Goal: Information Seeking & Learning: Learn about a topic

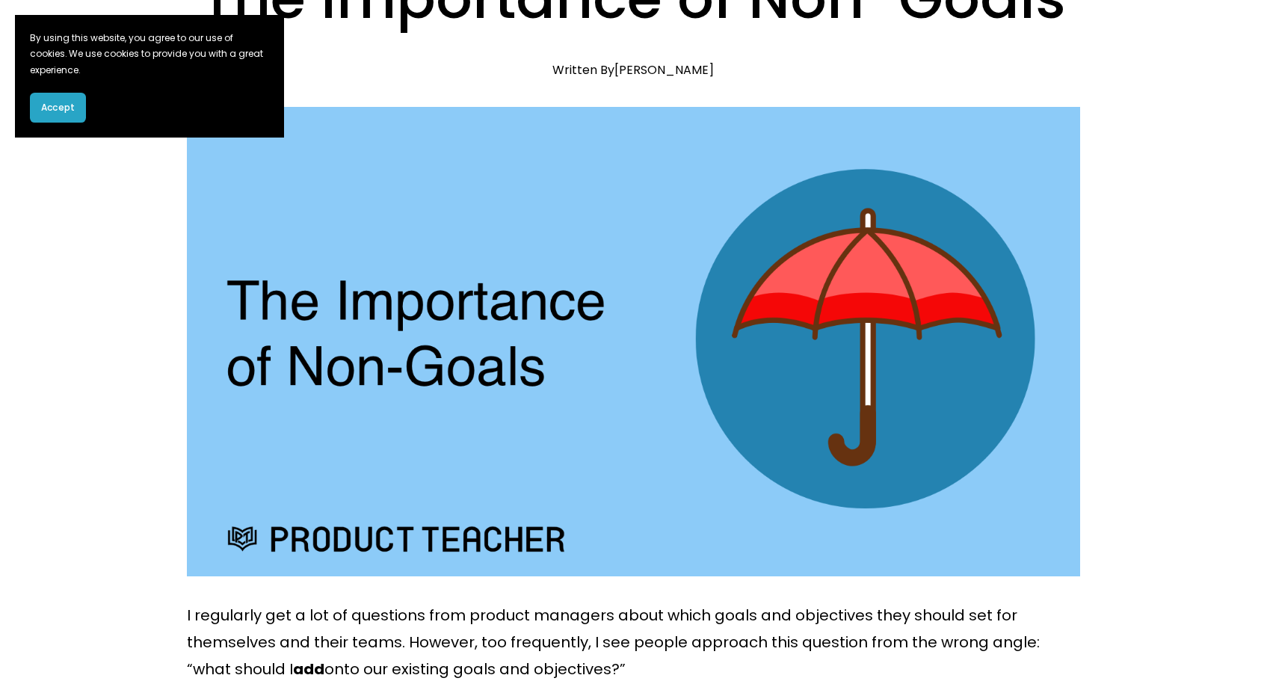
scroll to position [384, 0]
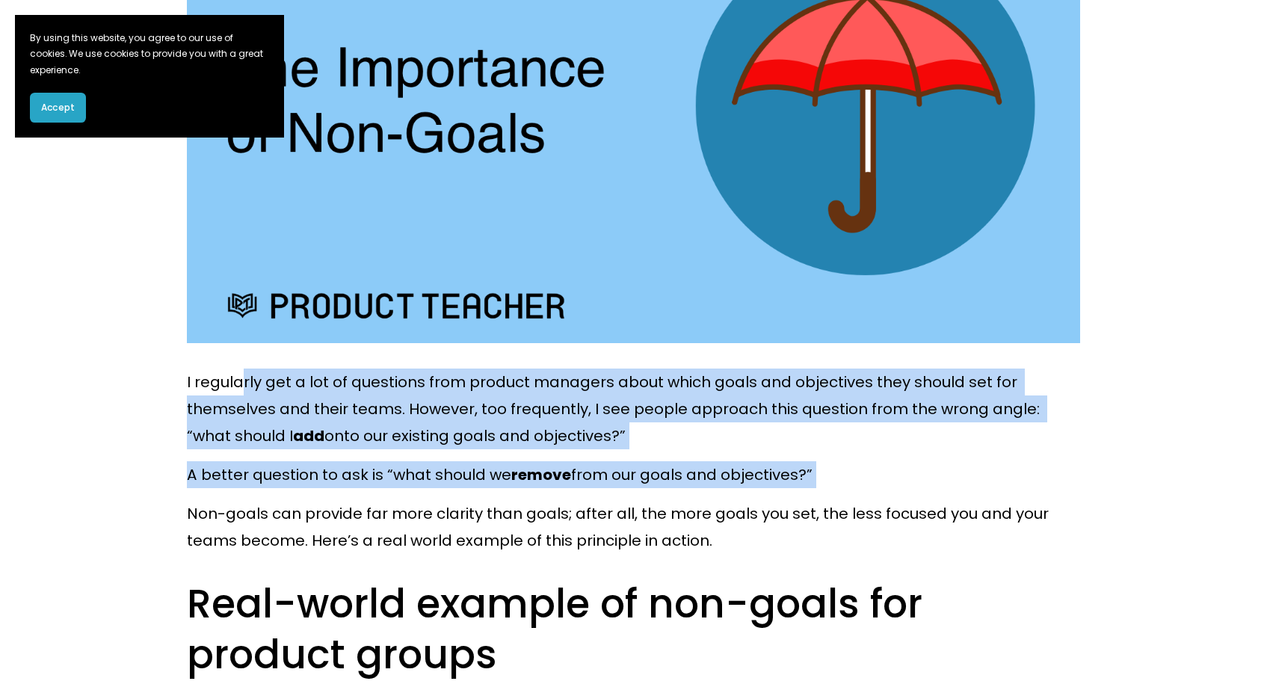
drag, startPoint x: 240, startPoint y: 381, endPoint x: 878, endPoint y: 490, distance: 646.9
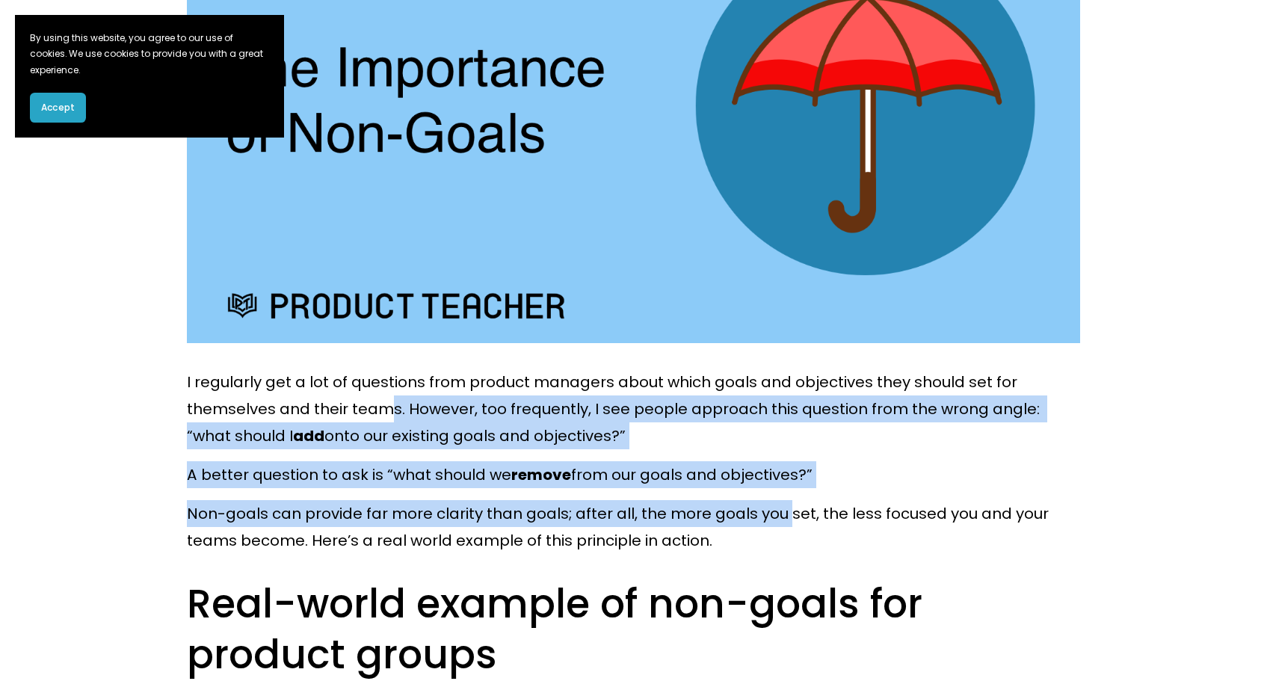
drag, startPoint x: 680, startPoint y: 520, endPoint x: 393, endPoint y: 403, distance: 309.9
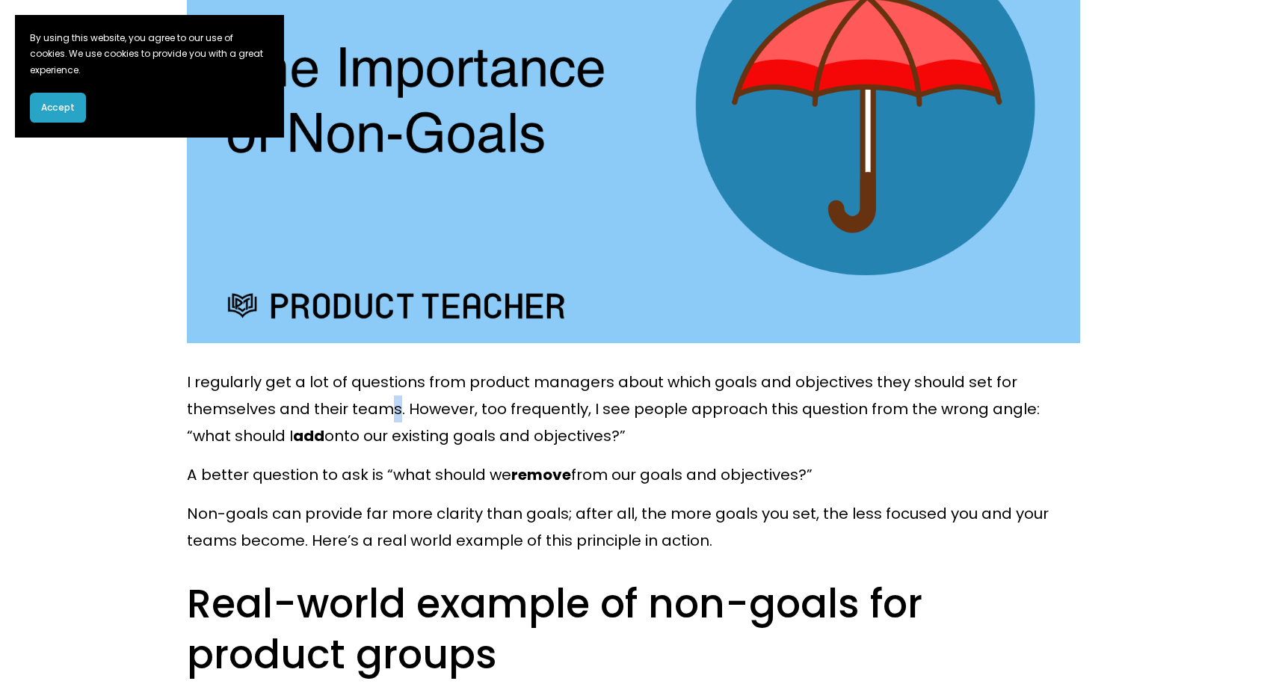
click at [394, 404] on p "I regularly get a lot of questions from product managers about which goals and …" at bounding box center [633, 409] width 893 height 81
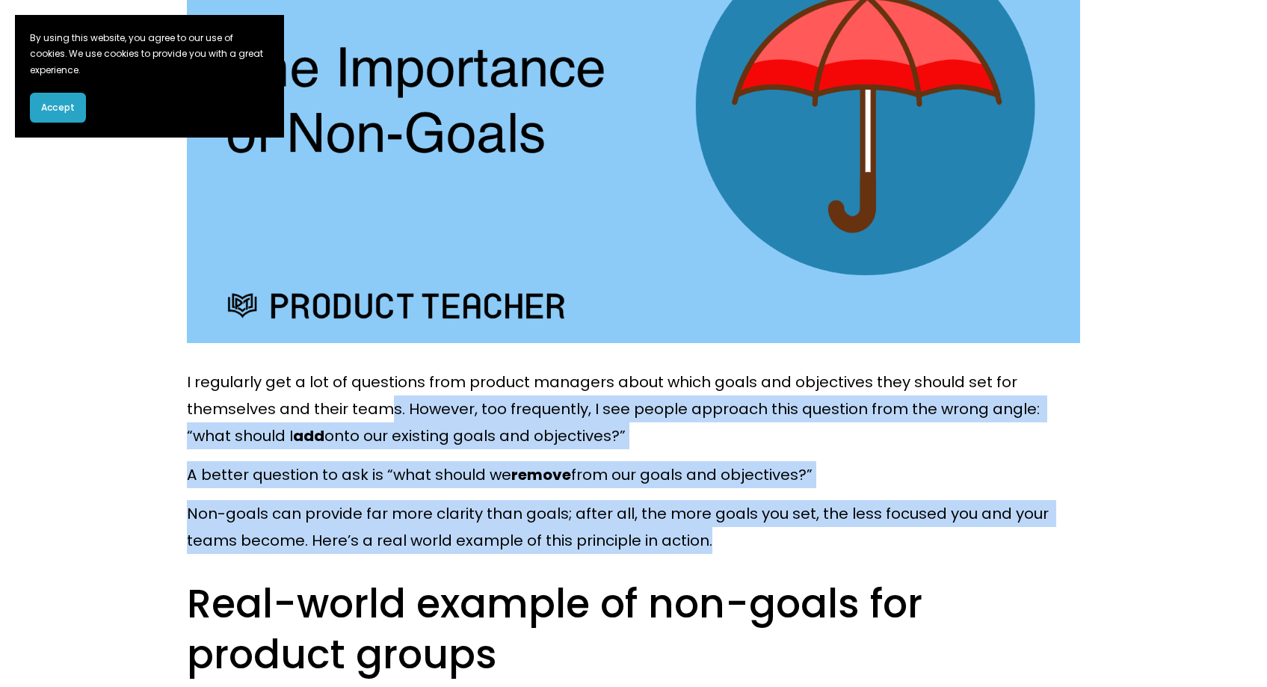
drag, startPoint x: 678, startPoint y: 489, endPoint x: 781, endPoint y: 543, distance: 116.4
click at [737, 536] on p "Non-goals can provide far more clarity than goals; after all, the more goals yo…" at bounding box center [633, 527] width 893 height 54
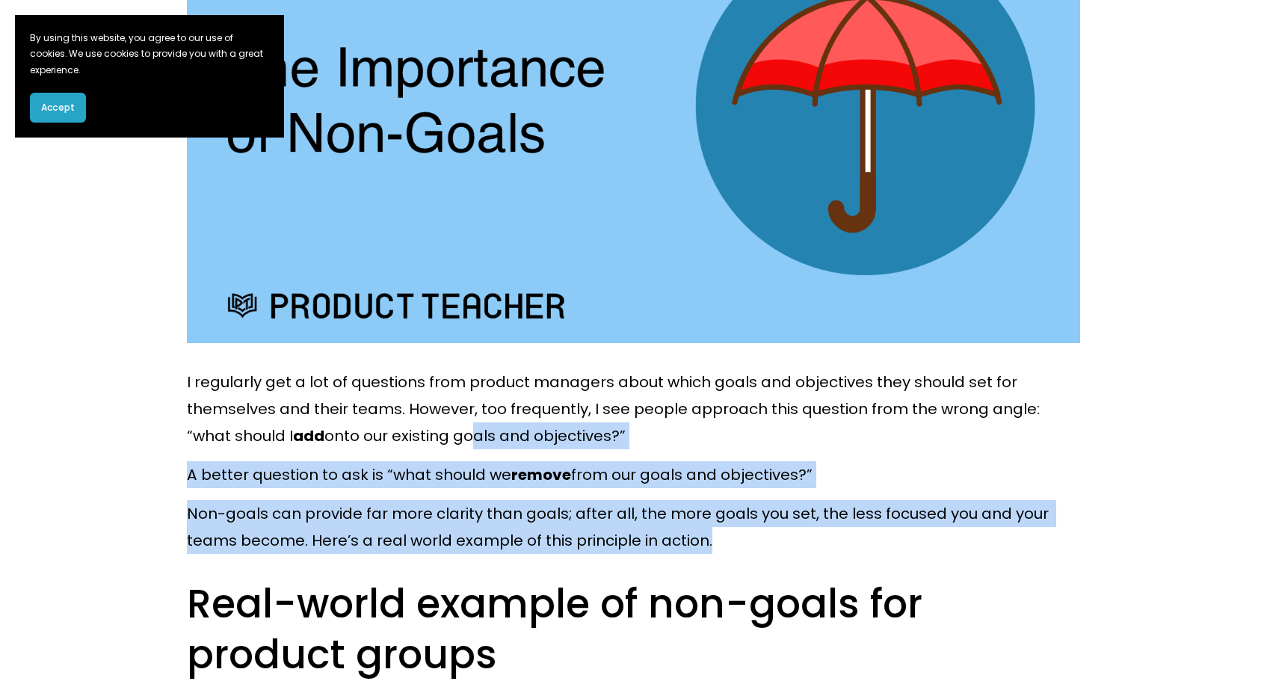
drag, startPoint x: 790, startPoint y: 537, endPoint x: 423, endPoint y: 437, distance: 380.5
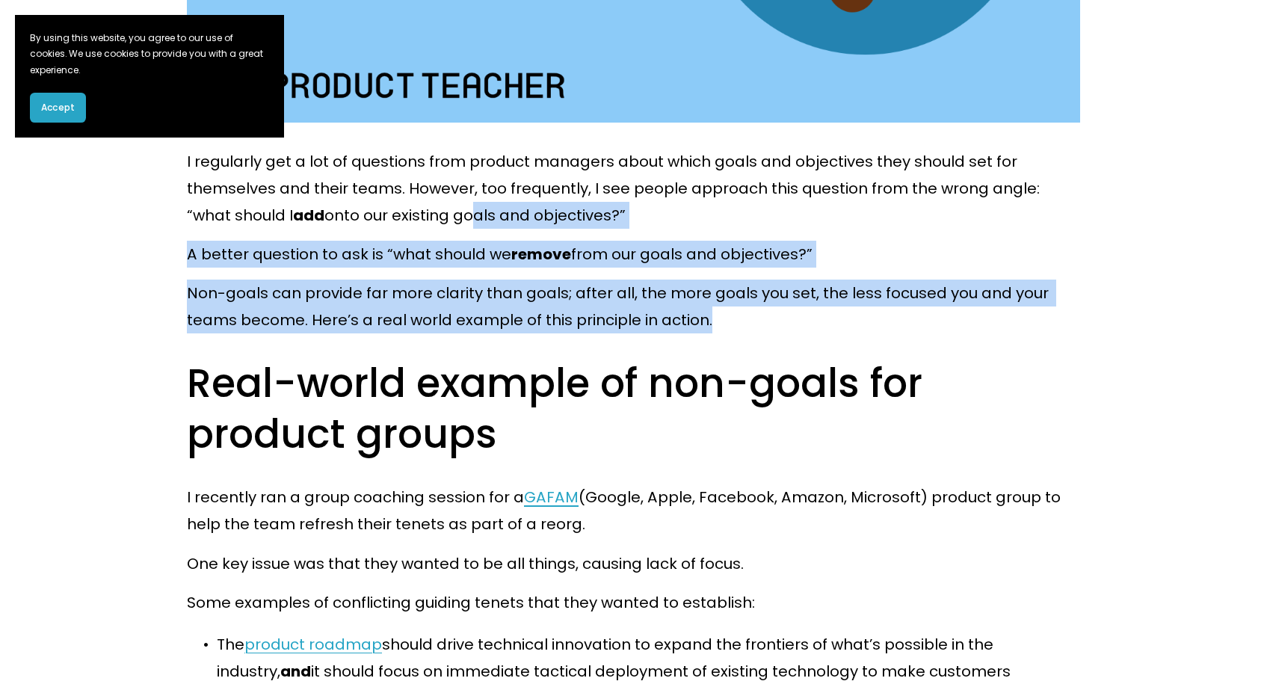
scroll to position [762, 0]
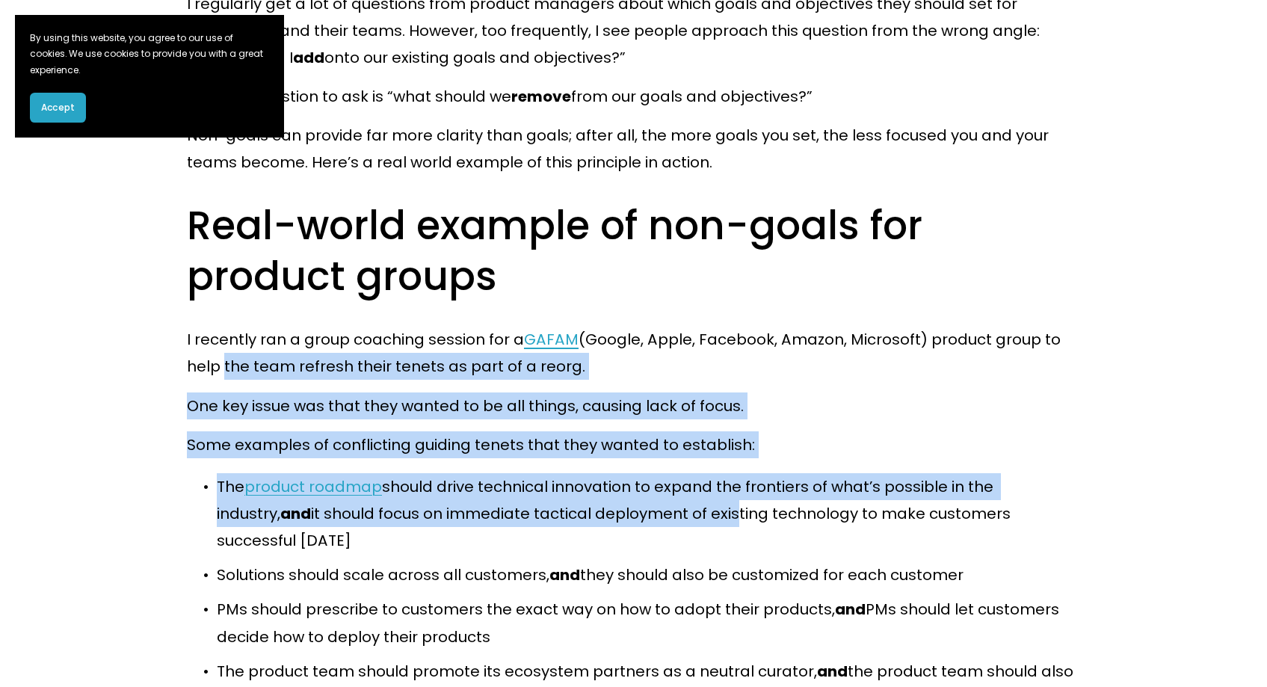
drag, startPoint x: 217, startPoint y: 378, endPoint x: 672, endPoint y: 516, distance: 475.6
click at [606, 505] on p "The product roadmap should drive technical innovation to expand the frontiers o…" at bounding box center [648, 513] width 863 height 81
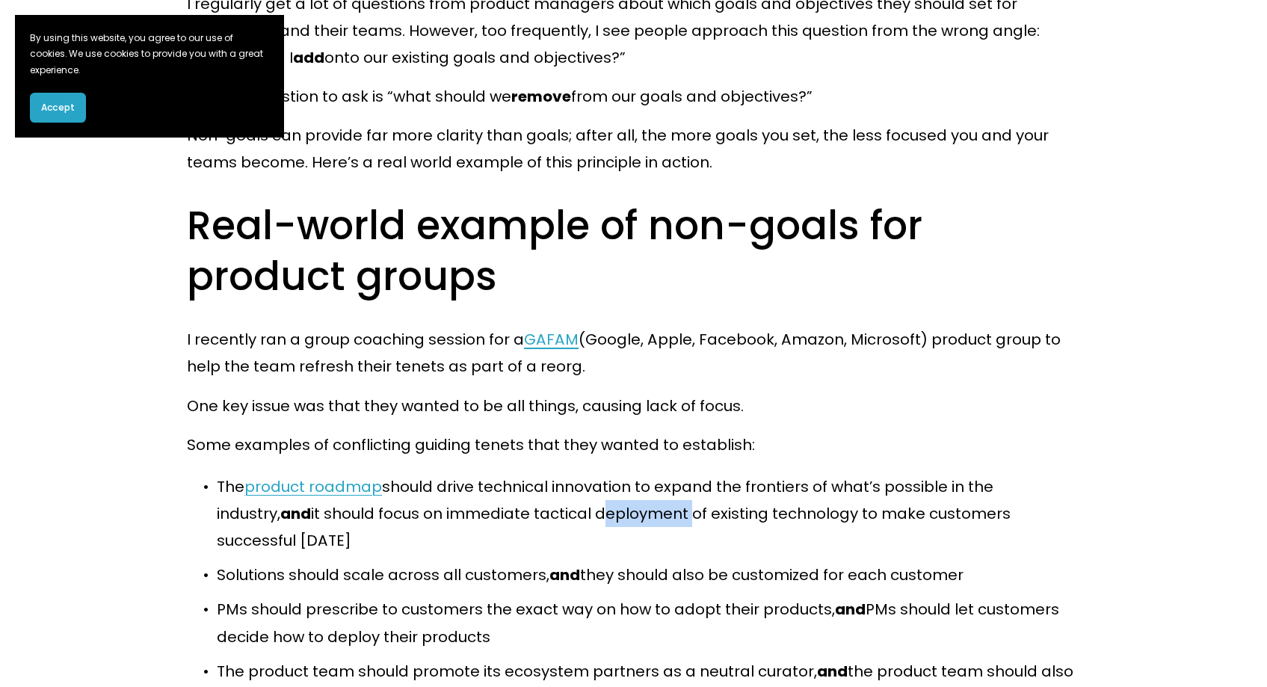
click at [605, 507] on p "The product roadmap should drive technical innovation to expand the frontiers o…" at bounding box center [648, 513] width 863 height 81
click at [604, 507] on p "The product roadmap should drive technical innovation to expand the frontiers o…" at bounding box center [648, 513] width 863 height 81
click at [573, 506] on p "The product roadmap should drive technical innovation to expand the frontiers o…" at bounding box center [648, 513] width 863 height 81
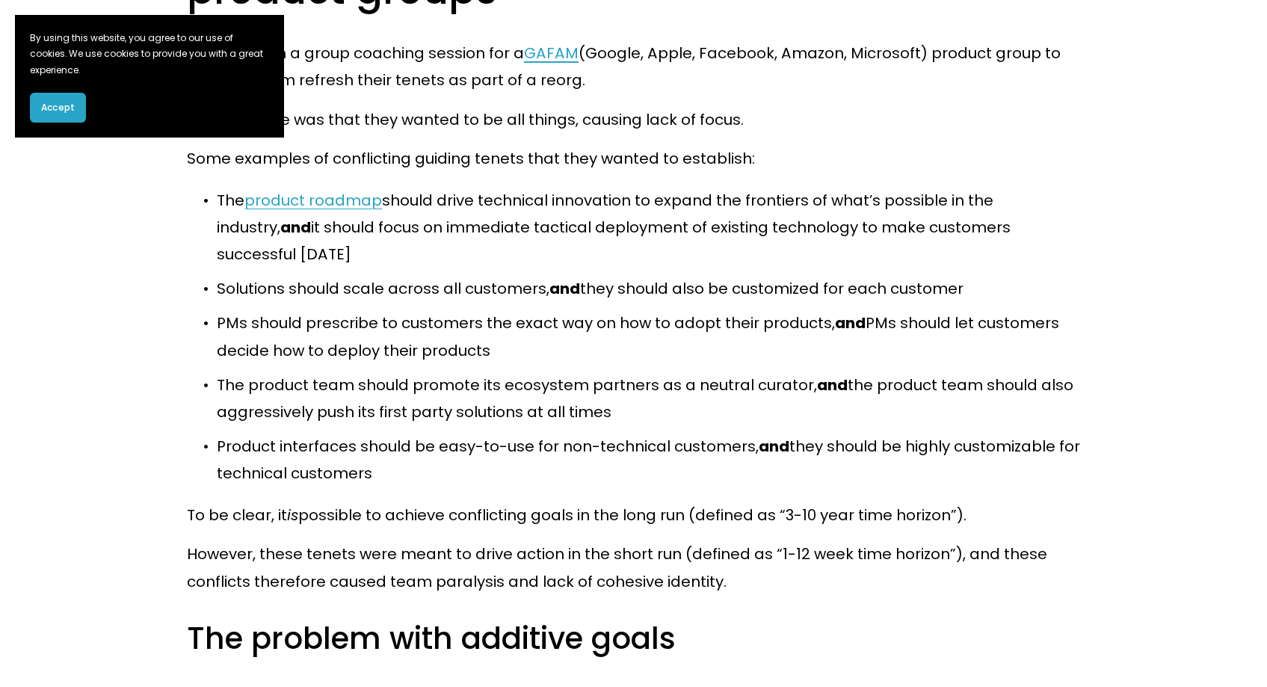
scroll to position [1051, 0]
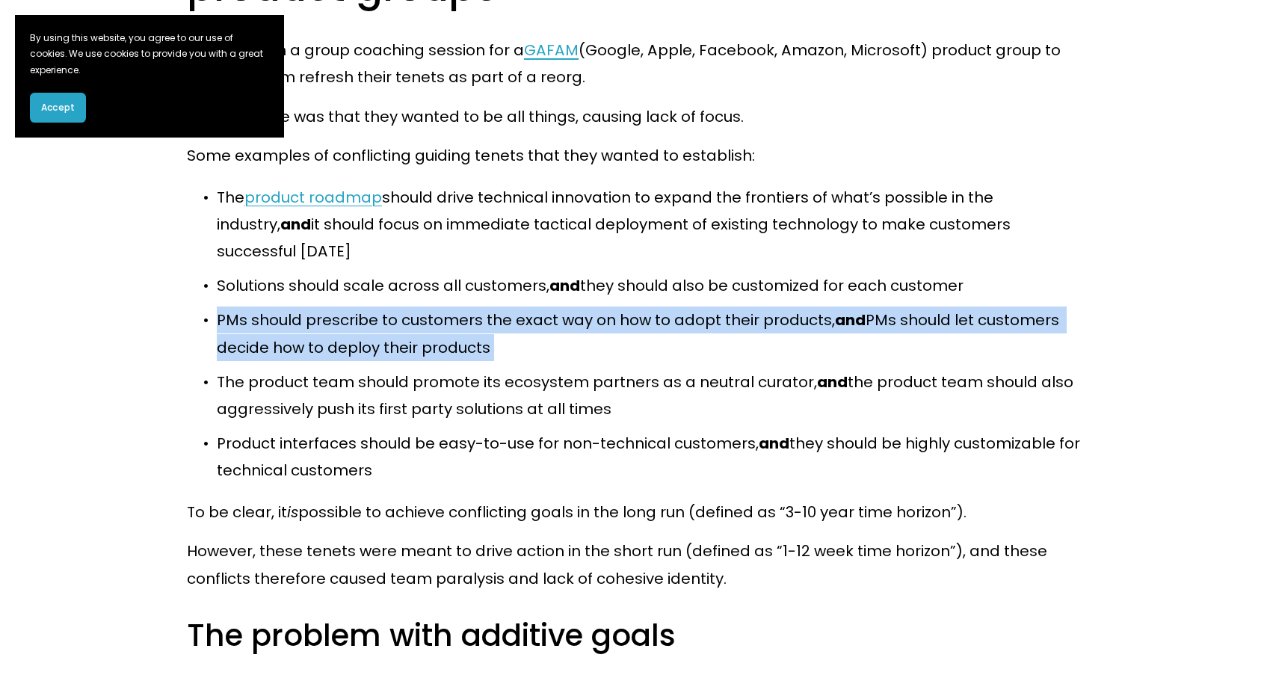
drag, startPoint x: 209, startPoint y: 274, endPoint x: 633, endPoint y: 341, distance: 429.1
click at [633, 341] on ul "The product roadmap should drive technical innovation to expand the frontiers o…" at bounding box center [633, 334] width 893 height 300
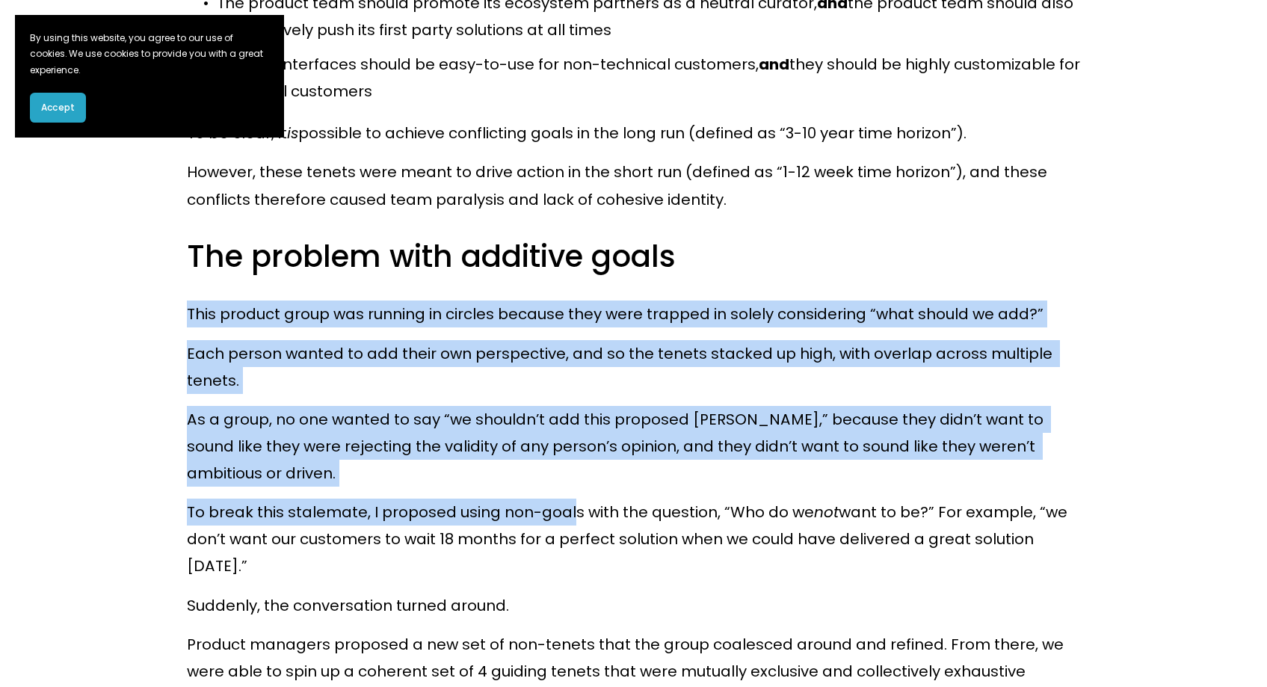
drag, startPoint x: 188, startPoint y: 286, endPoint x: 571, endPoint y: 470, distance: 424.3
click at [571, 499] on p "To break this stalemate, I proposed using non-goals with the question, “Who do …" at bounding box center [633, 539] width 893 height 81
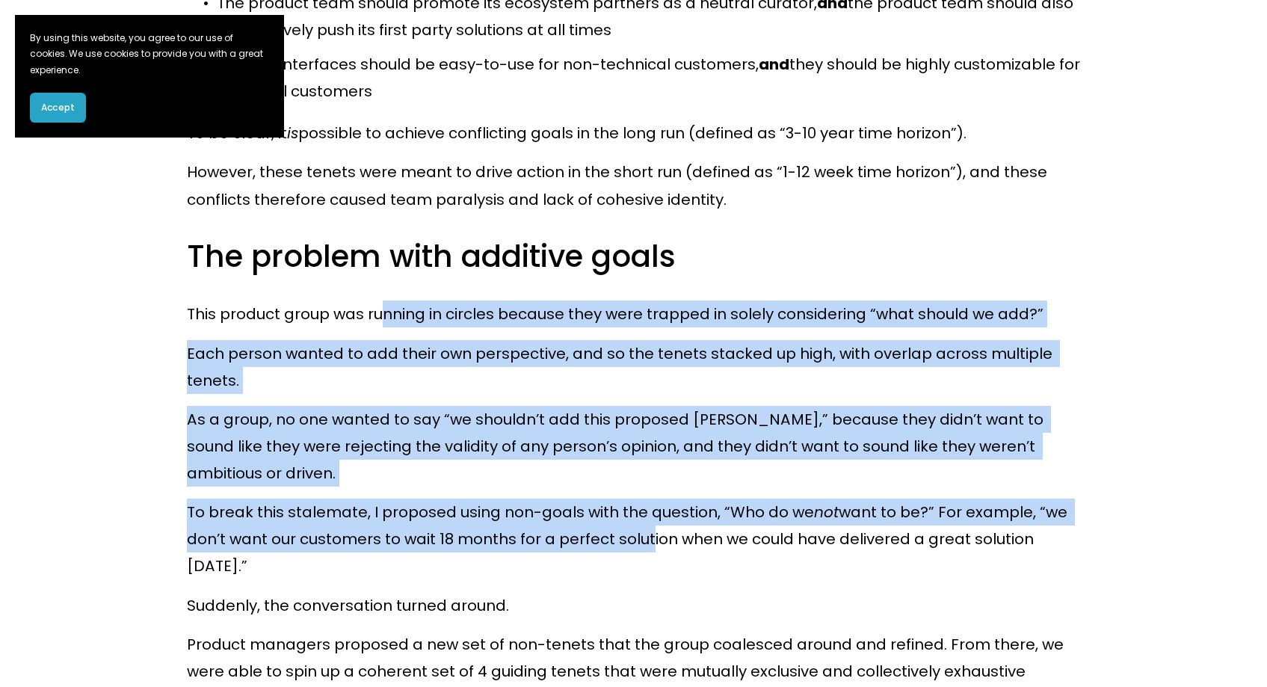
drag, startPoint x: 436, startPoint y: 313, endPoint x: 645, endPoint y: 485, distance: 271.4
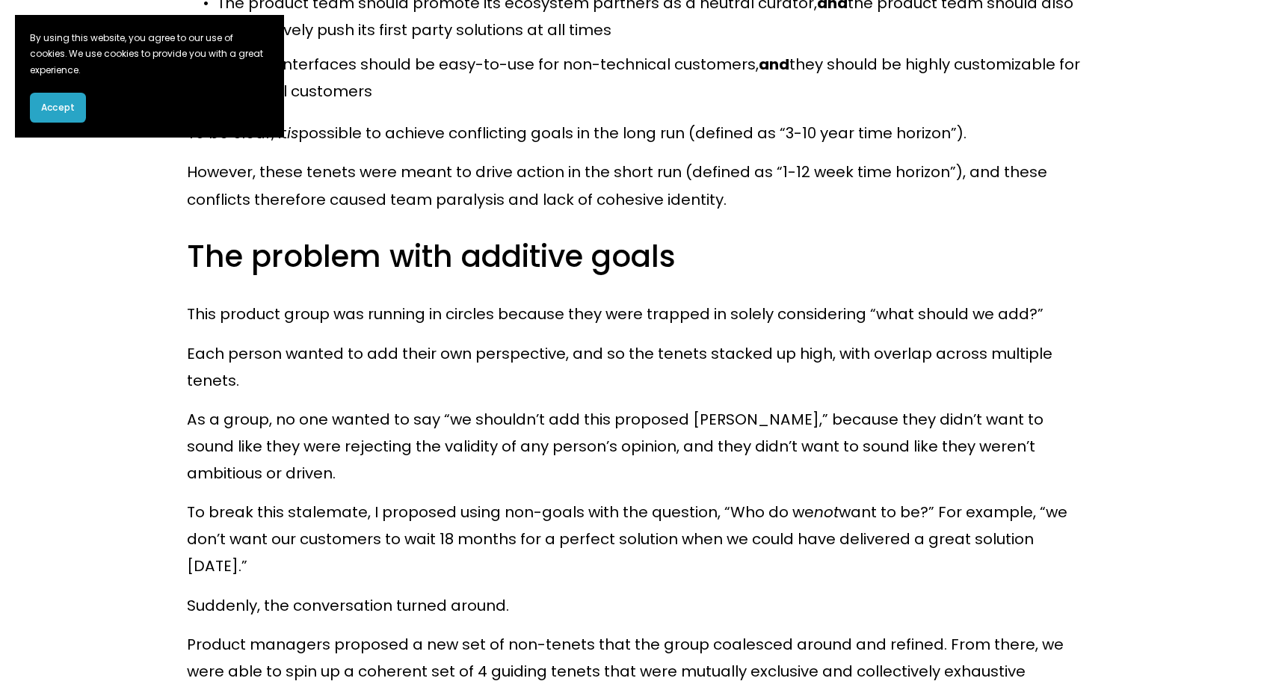
click at [645, 499] on p "To break this stalemate, I proposed using non-goals with the question, “Who do …" at bounding box center [633, 539] width 893 height 81
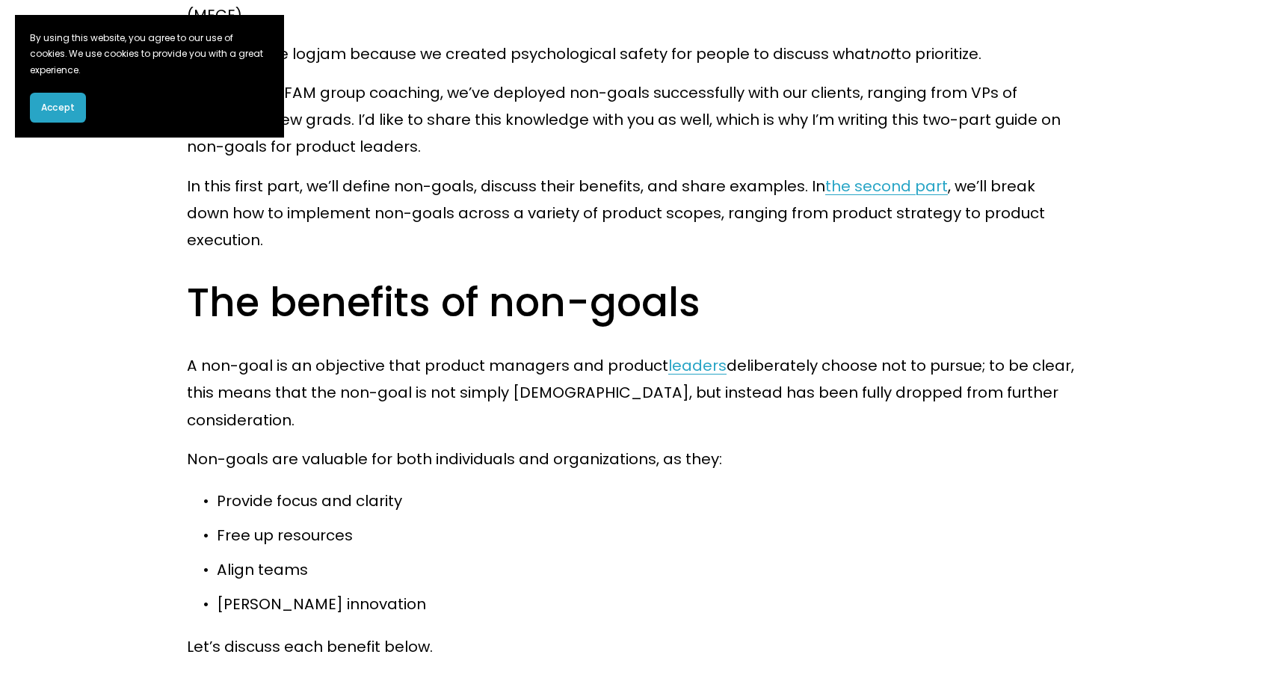
scroll to position [2149, 0]
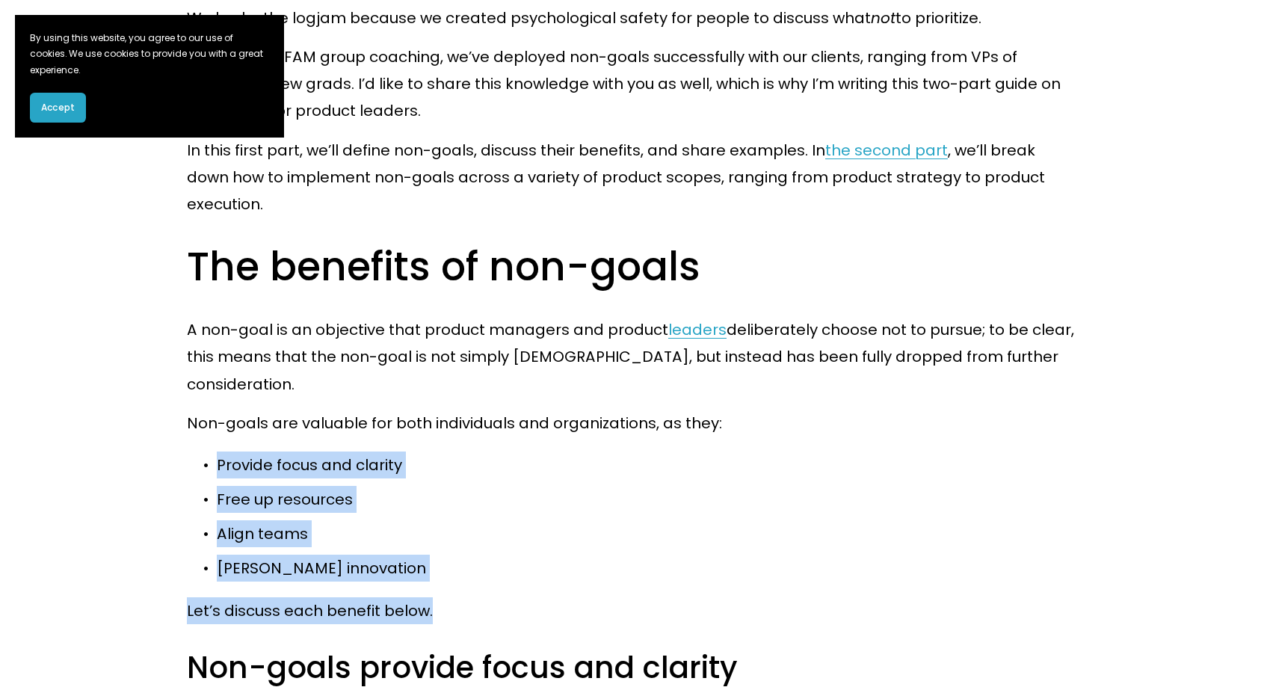
drag, startPoint x: 272, startPoint y: 333, endPoint x: 515, endPoint y: 511, distance: 301.6
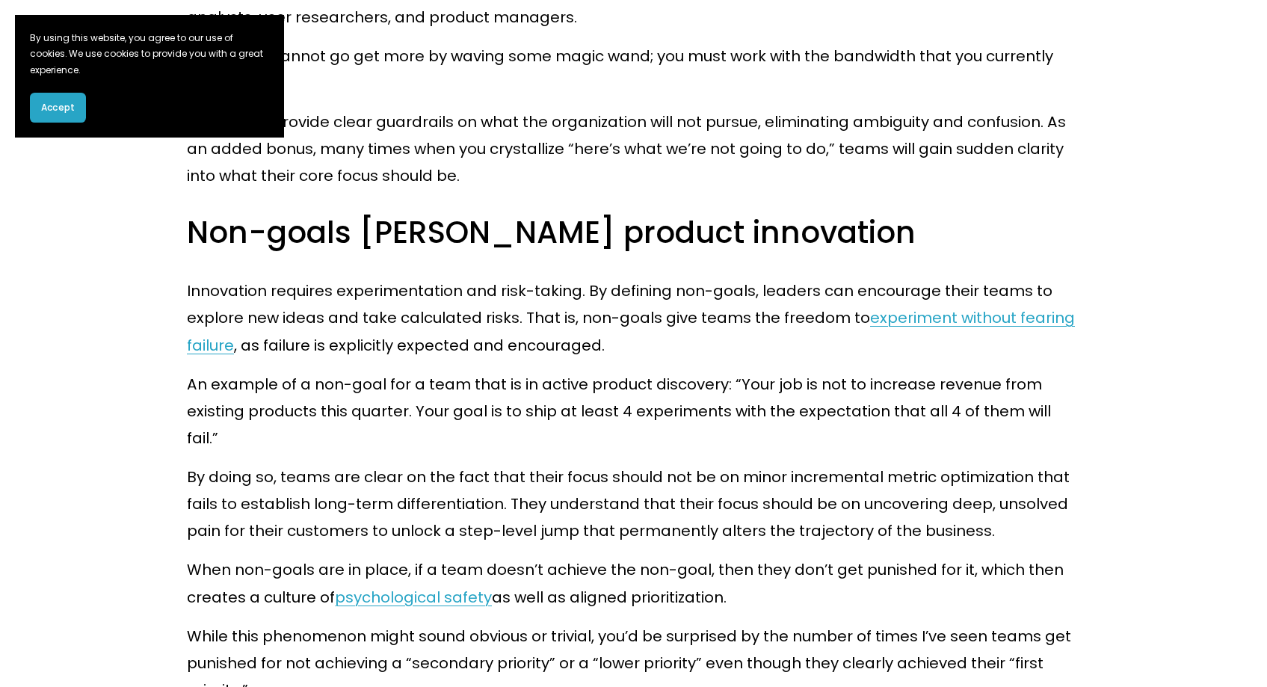
scroll to position [4819, 0]
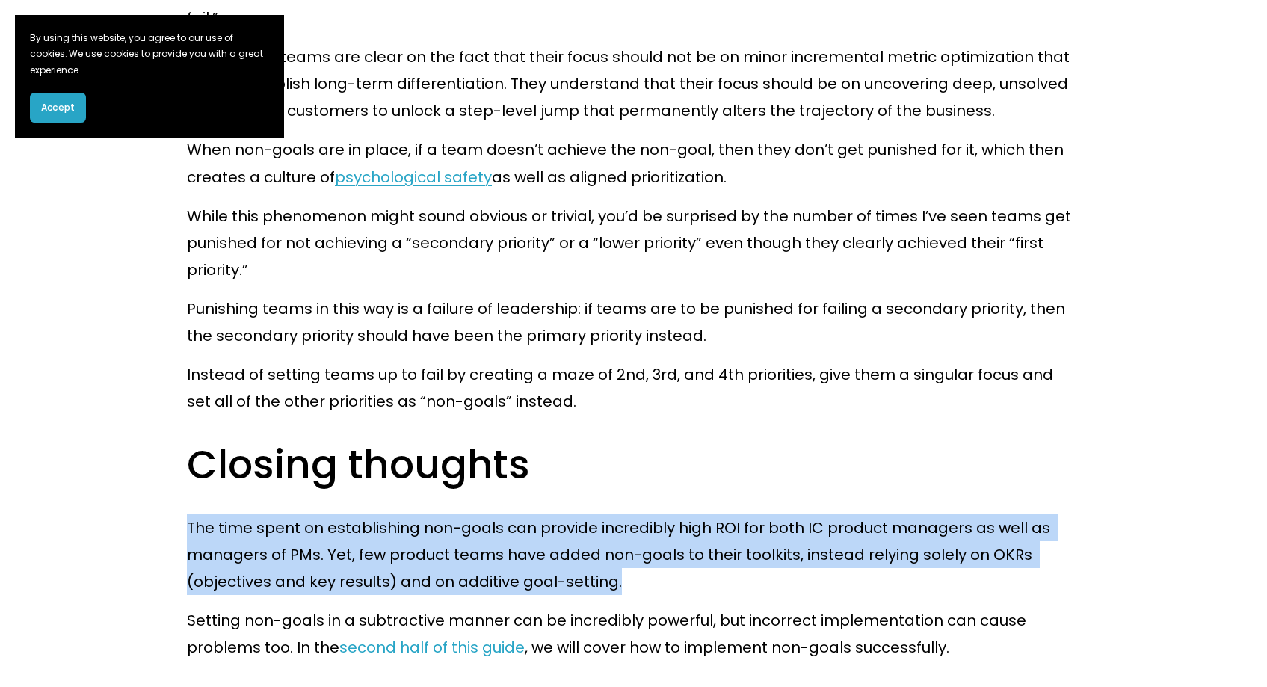
drag, startPoint x: 183, startPoint y: 399, endPoint x: 760, endPoint y: 458, distance: 579.4
click at [760, 514] on p "The time spent on establishing non-goals can provide incredibly high ROI for bo…" at bounding box center [633, 554] width 893 height 81
drag, startPoint x: 707, startPoint y: 443, endPoint x: 573, endPoint y: 330, distance: 175.1
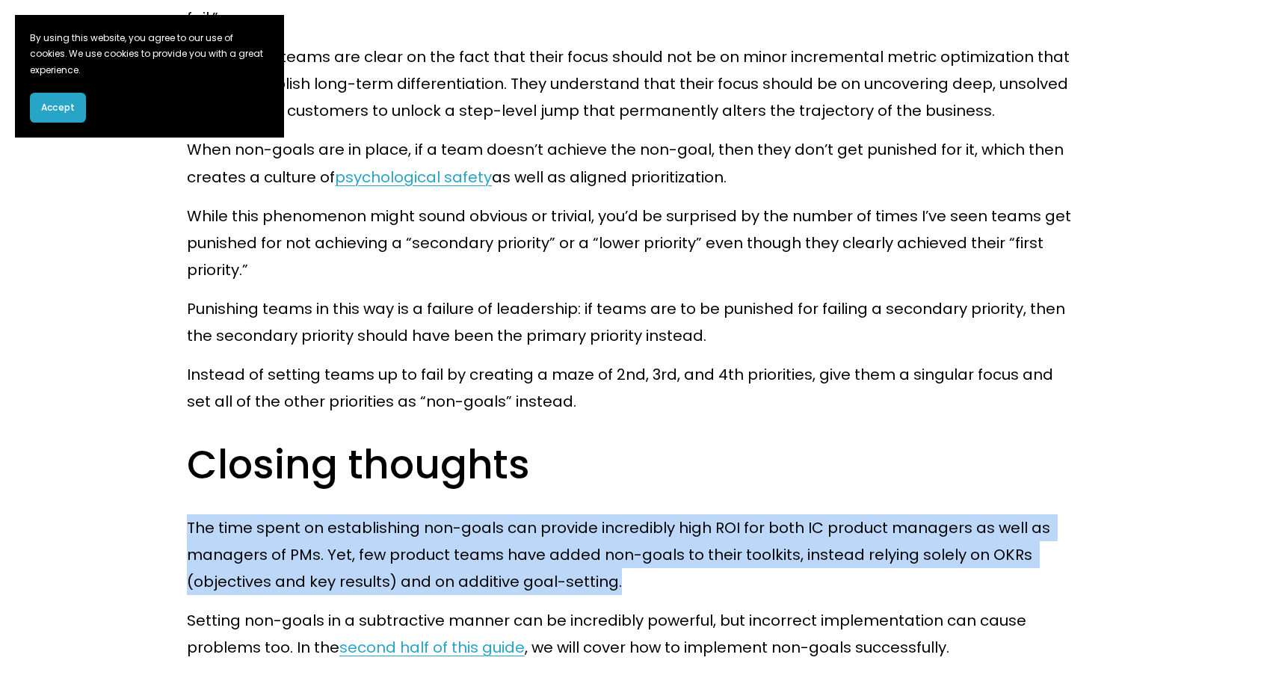
click at [573, 440] on h2 "Closing thoughts" at bounding box center [633, 465] width 893 height 51
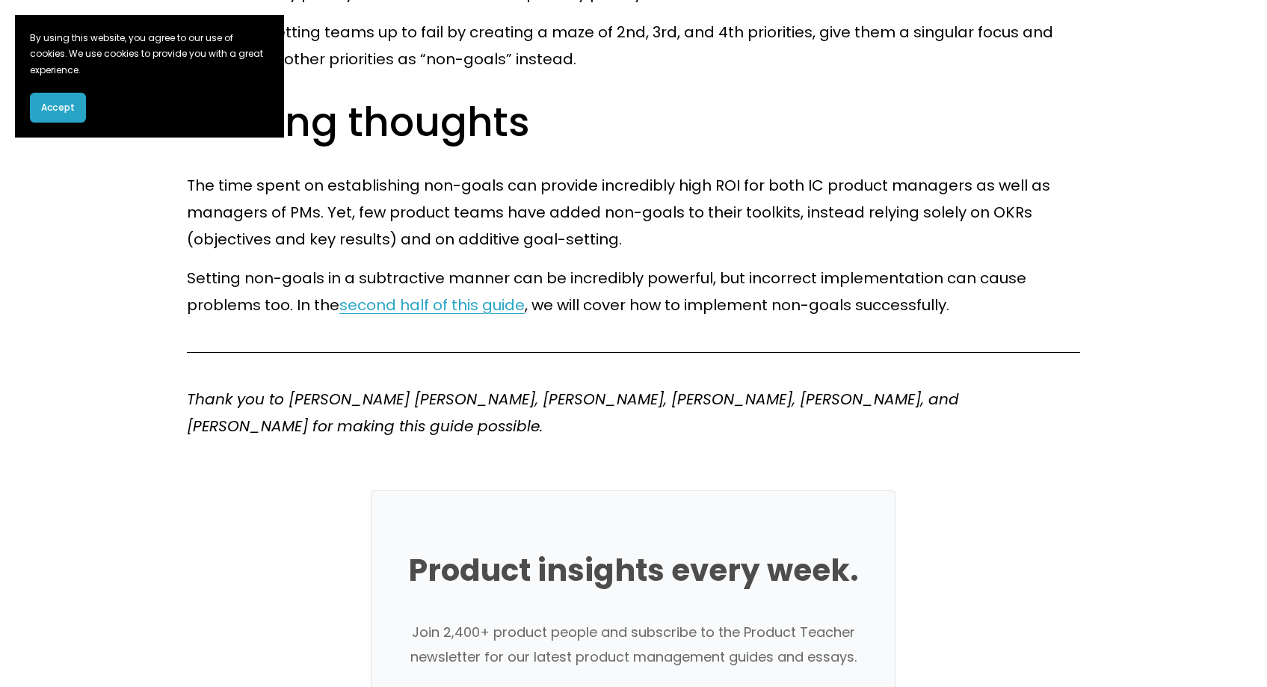
scroll to position [5464, 0]
